Goal: Task Accomplishment & Management: Manage account settings

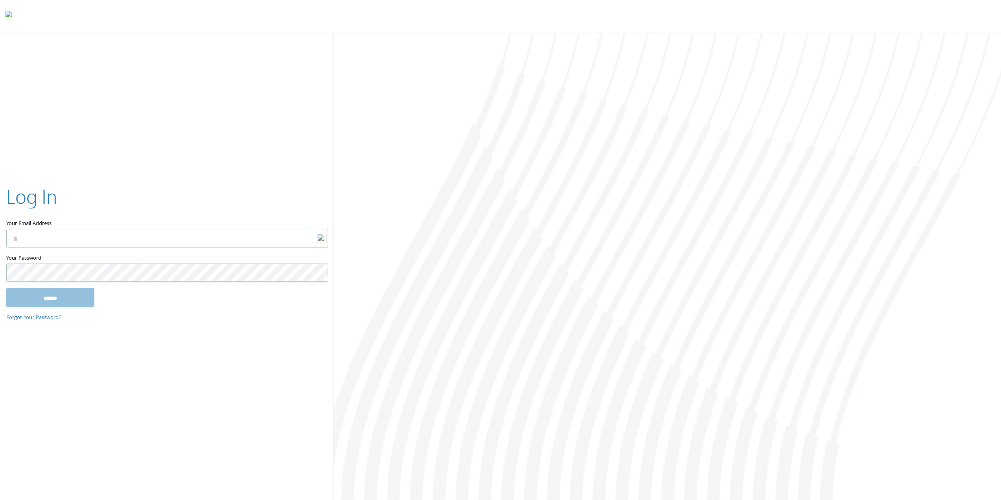
click at [69, 236] on input "Your Email Address" at bounding box center [167, 238] width 322 height 18
type input "**********"
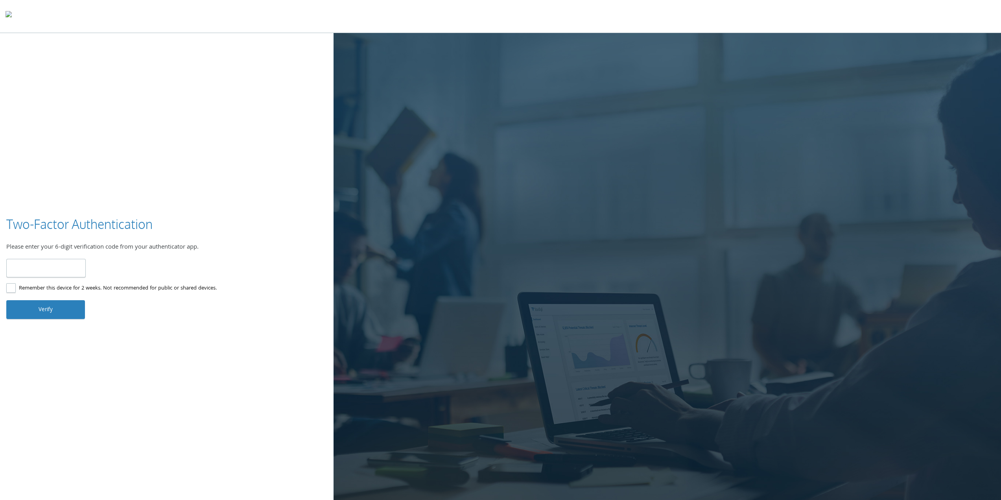
click at [41, 266] on input "number" at bounding box center [45, 268] width 79 height 18
type input "******"
